Goal: Find contact information: Find contact information

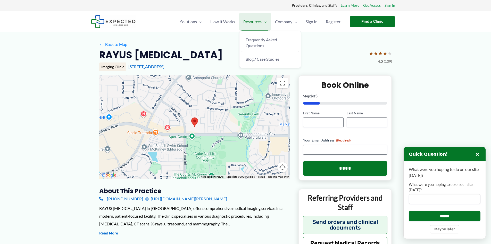
click at [266, 24] on span "Menu Toggle" at bounding box center [264, 22] width 5 height 18
click at [182, 198] on link "[URL][DOMAIN_NAME][PERSON_NAME]" at bounding box center [186, 199] width 82 height 8
